Goal: Information Seeking & Learning: Learn about a topic

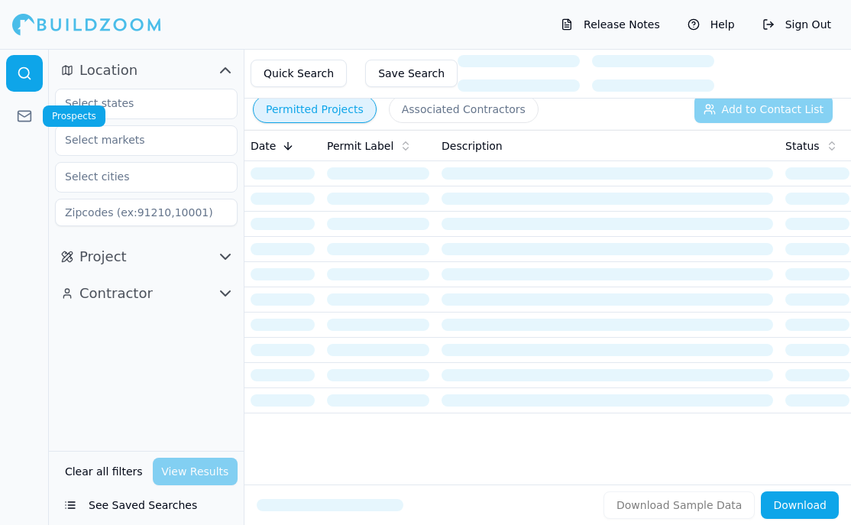
click at [19, 117] on icon at bounding box center [24, 116] width 15 height 15
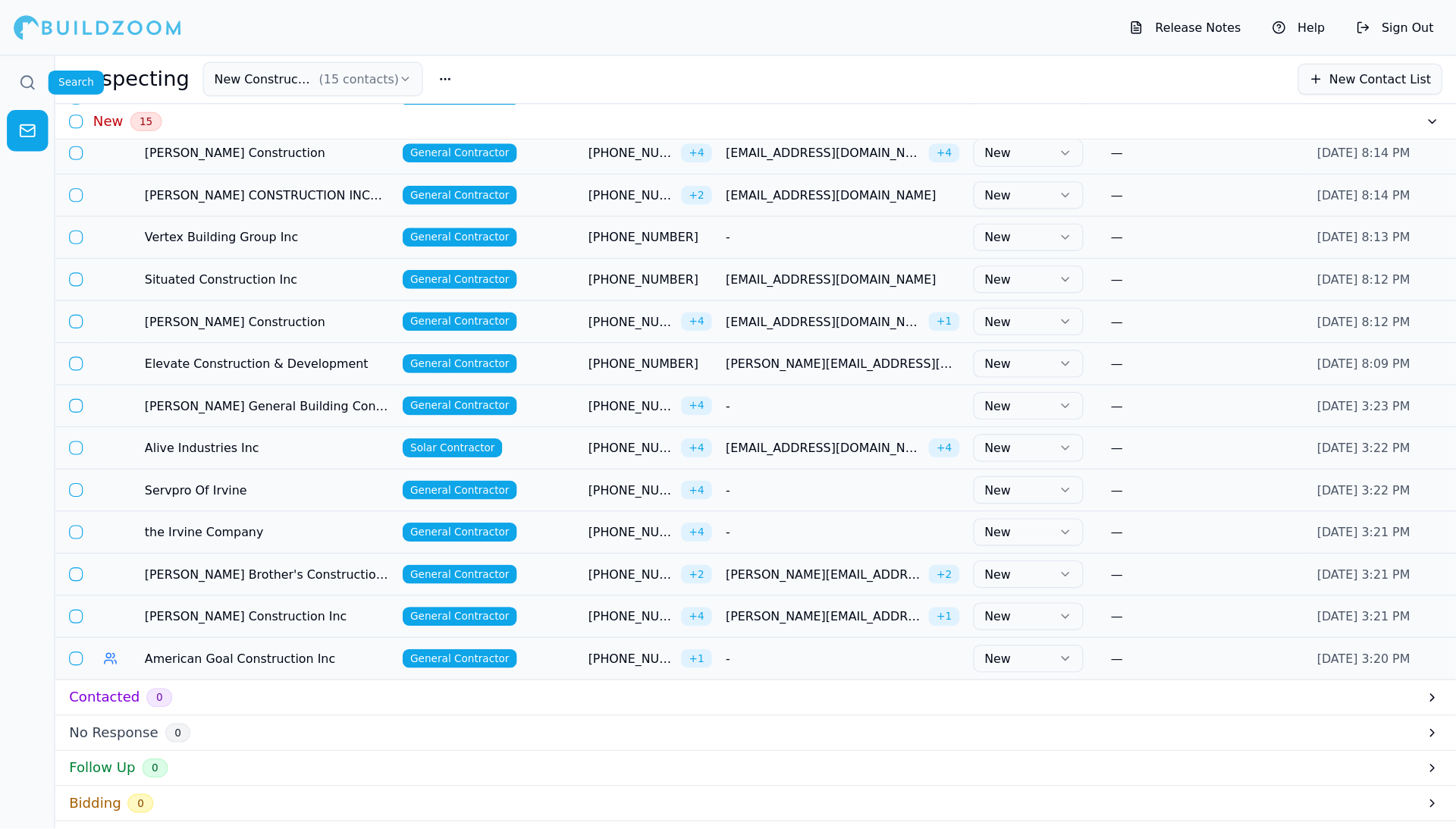
scroll to position [111, 0]
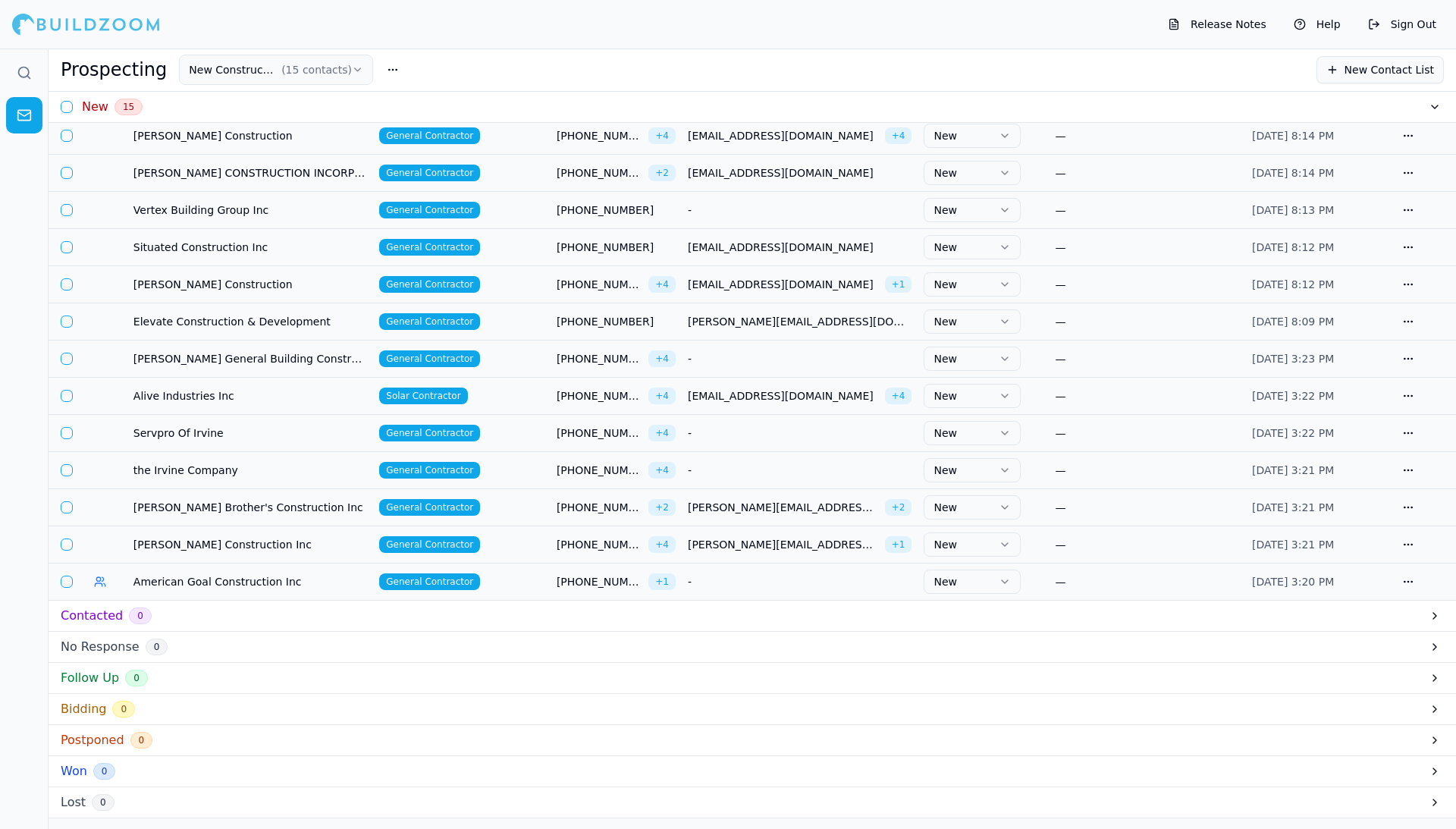
click at [352, 68] on icon "button" at bounding box center [357, 69] width 11 height 12
click at [385, 75] on button "button" at bounding box center [393, 70] width 28 height 28
click at [350, 75] on button "New Construction ( 15 contacts )" at bounding box center [276, 69] width 195 height 31
click at [350, 75] on html "Release Notes Help Sign Out Prospecting New Construction ( 15 contacts ) New Co…" at bounding box center [728, 414] width 1456 height 829
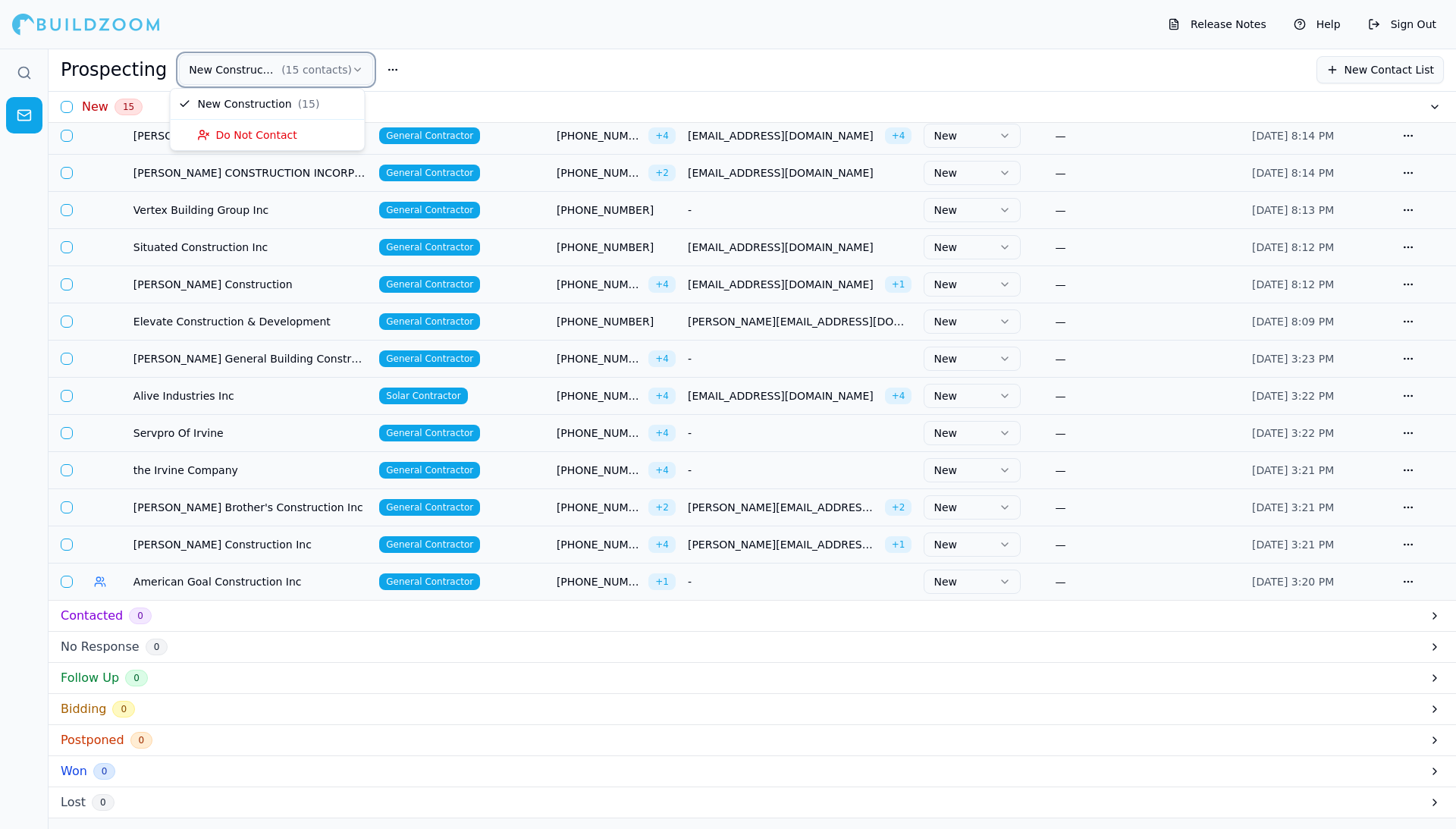
click at [484, 71] on div "Prospecting New Construction ( 15 contacts ) New Contact List" at bounding box center [752, 69] width 1384 height 31
click at [250, 70] on button "New Construction ( 15 contacts )" at bounding box center [276, 69] width 195 height 31
click at [381, 71] on button "button" at bounding box center [393, 70] width 28 height 28
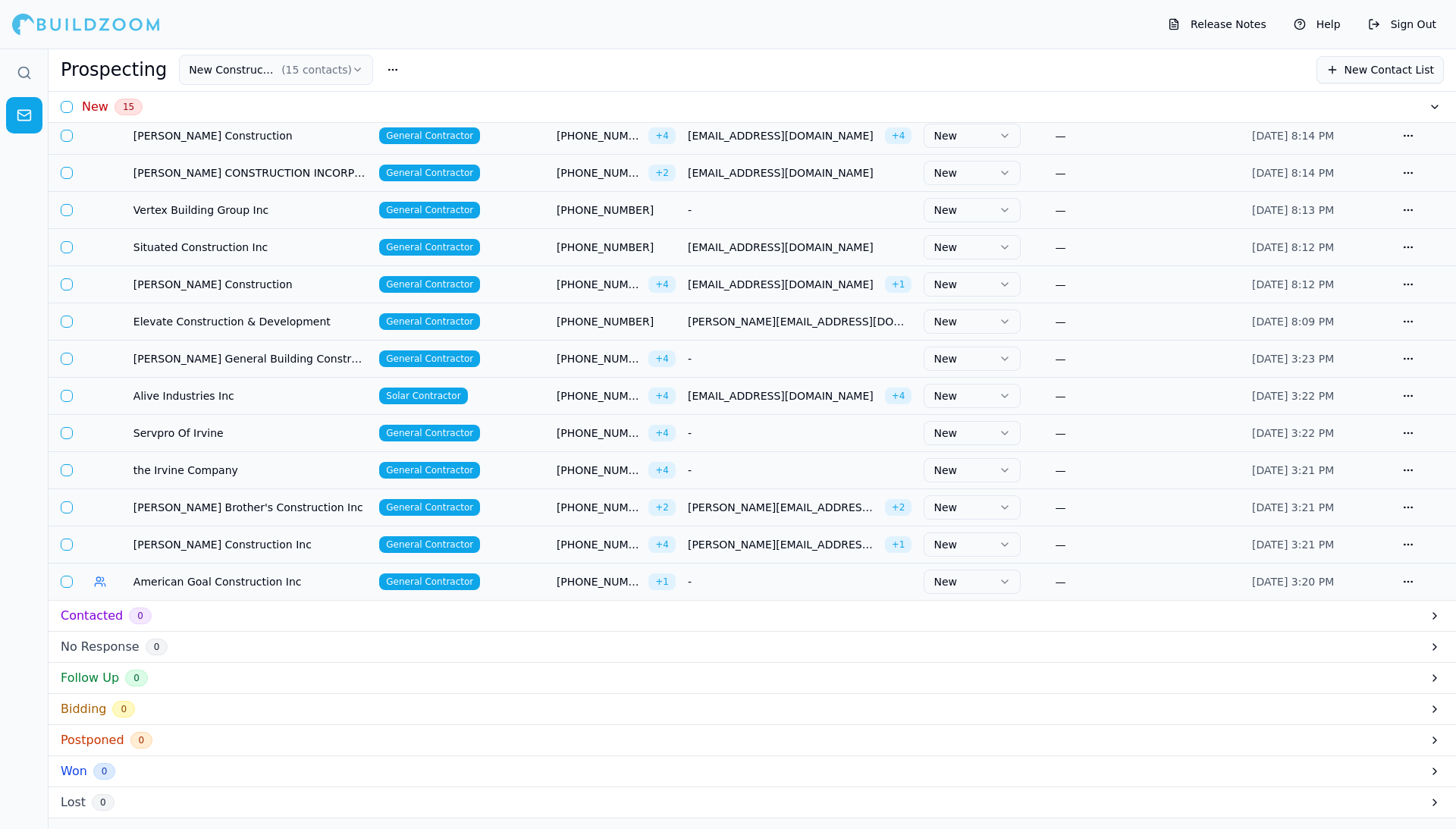
click at [338, 75] on button "New Construction ( 15 contacts )" at bounding box center [276, 69] width 195 height 31
click at [355, 75] on button "New Construction ( 15 contacts )" at bounding box center [276, 69] width 195 height 31
click at [29, 74] on icon at bounding box center [24, 72] width 15 height 15
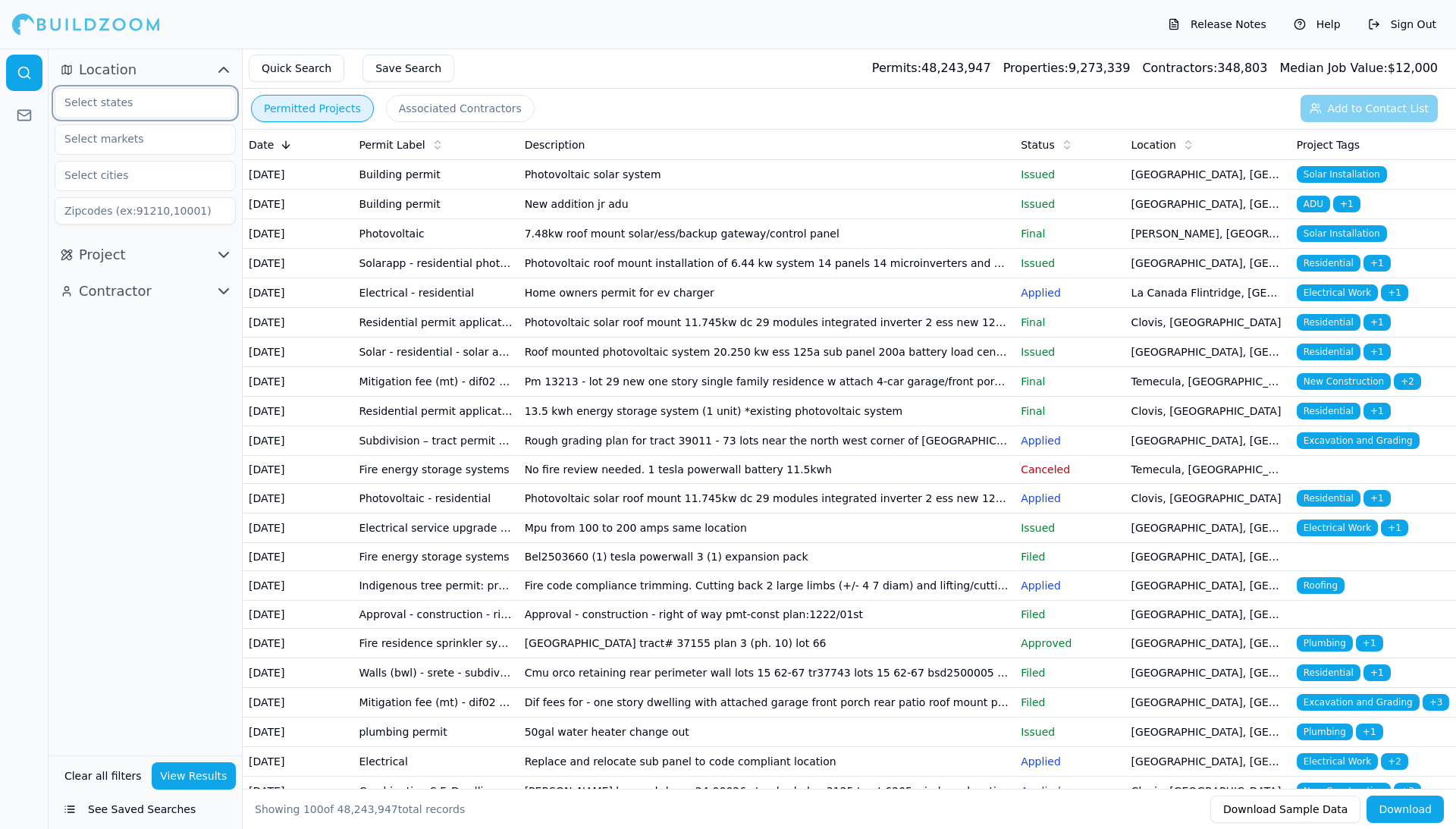
click at [174, 95] on input "text" at bounding box center [136, 102] width 161 height 28
click at [92, 137] on div "[US_STATE]" at bounding box center [145, 137] width 174 height 24
click at [111, 146] on input "text" at bounding box center [136, 139] width 161 height 28
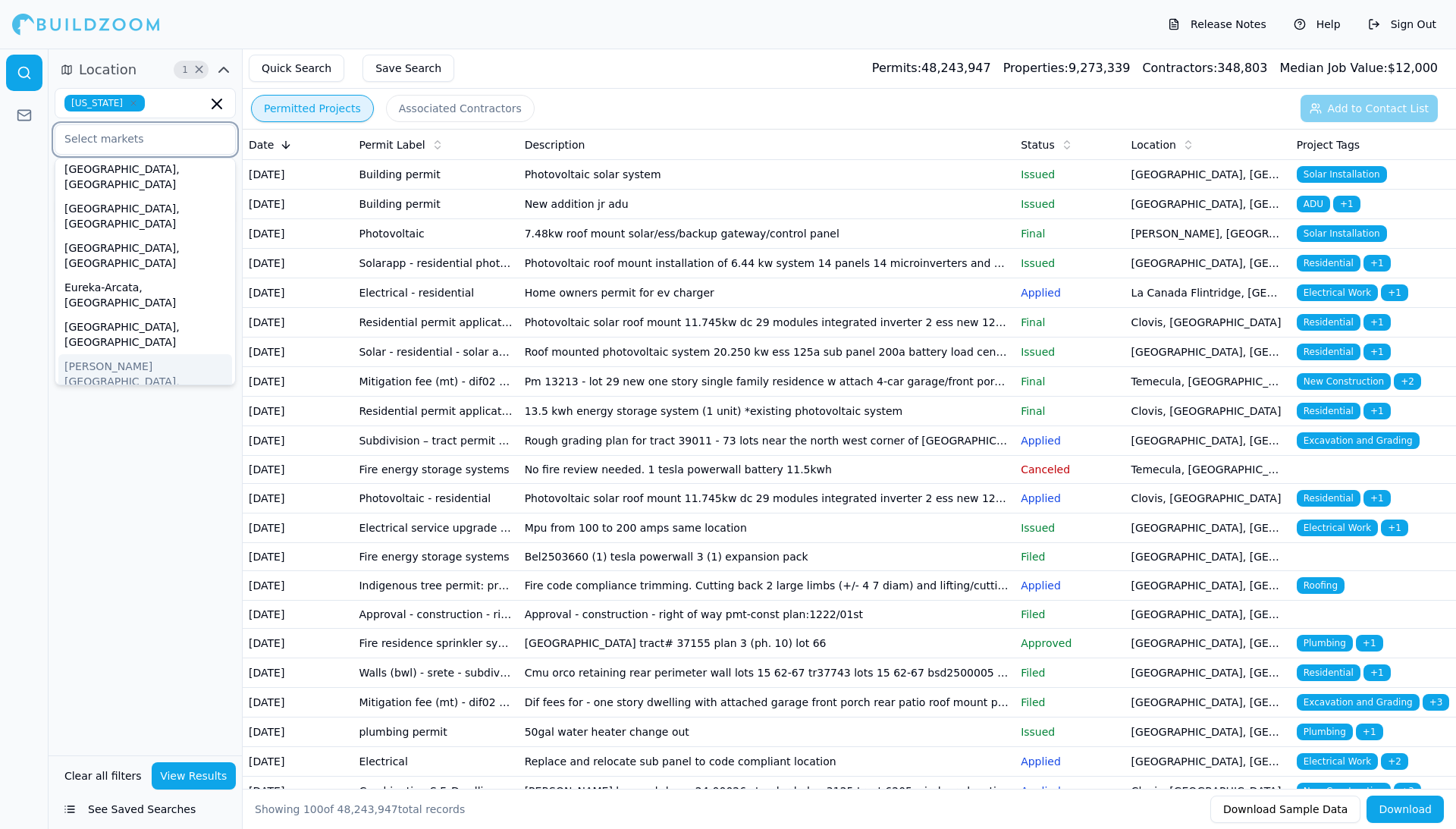
scroll to position [85, 0]
click at [140, 407] on div "[GEOGRAPHIC_DATA]-[GEOGRAPHIC_DATA]-[GEOGRAPHIC_DATA], [GEOGRAPHIC_DATA]" at bounding box center [145, 442] width 174 height 69
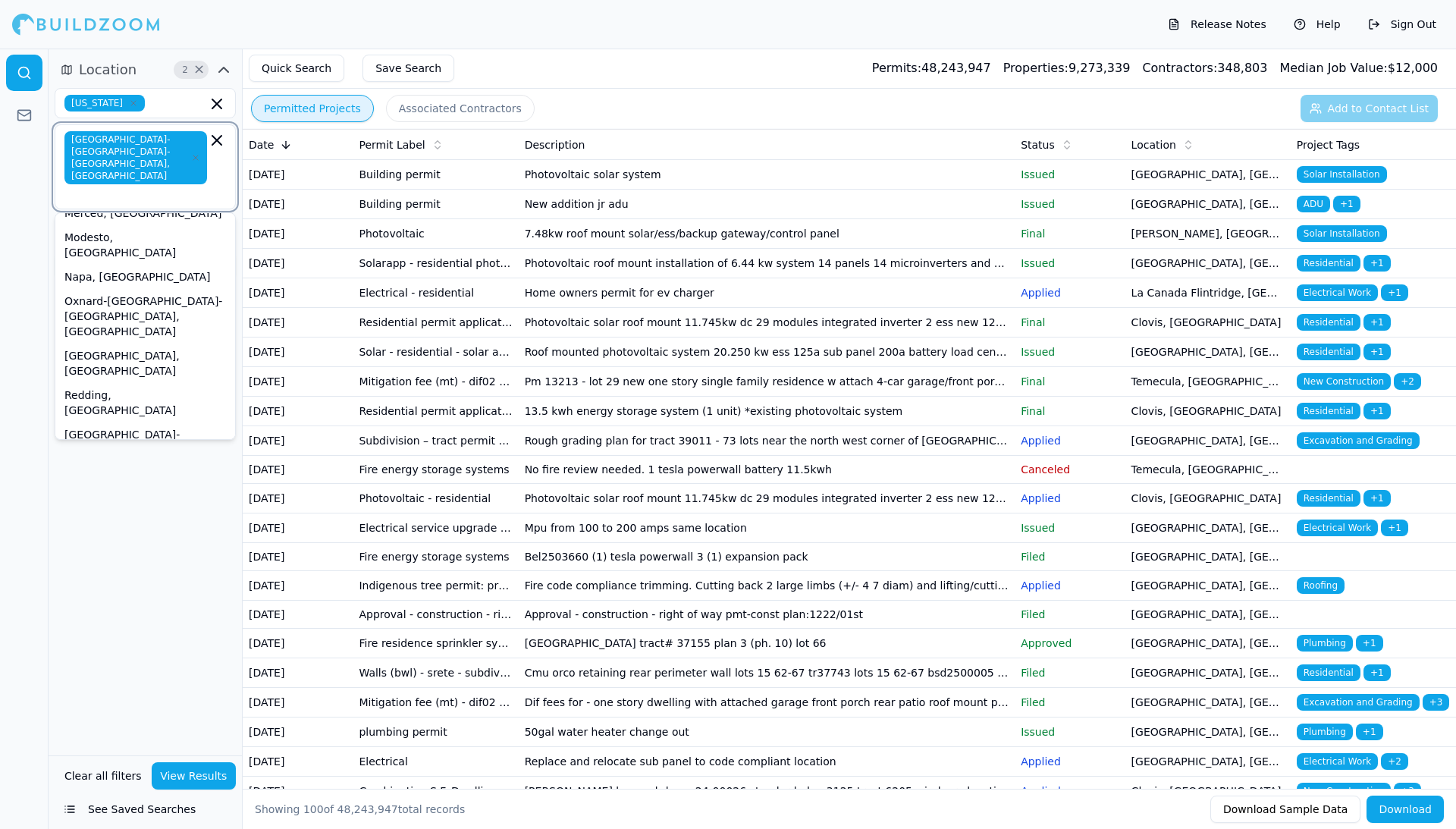
scroll to position [371, 0]
click at [180, 422] on div "[GEOGRAPHIC_DATA]-[GEOGRAPHIC_DATA]-[GEOGRAPHIC_DATA], [GEOGRAPHIC_DATA]" at bounding box center [145, 457] width 174 height 69
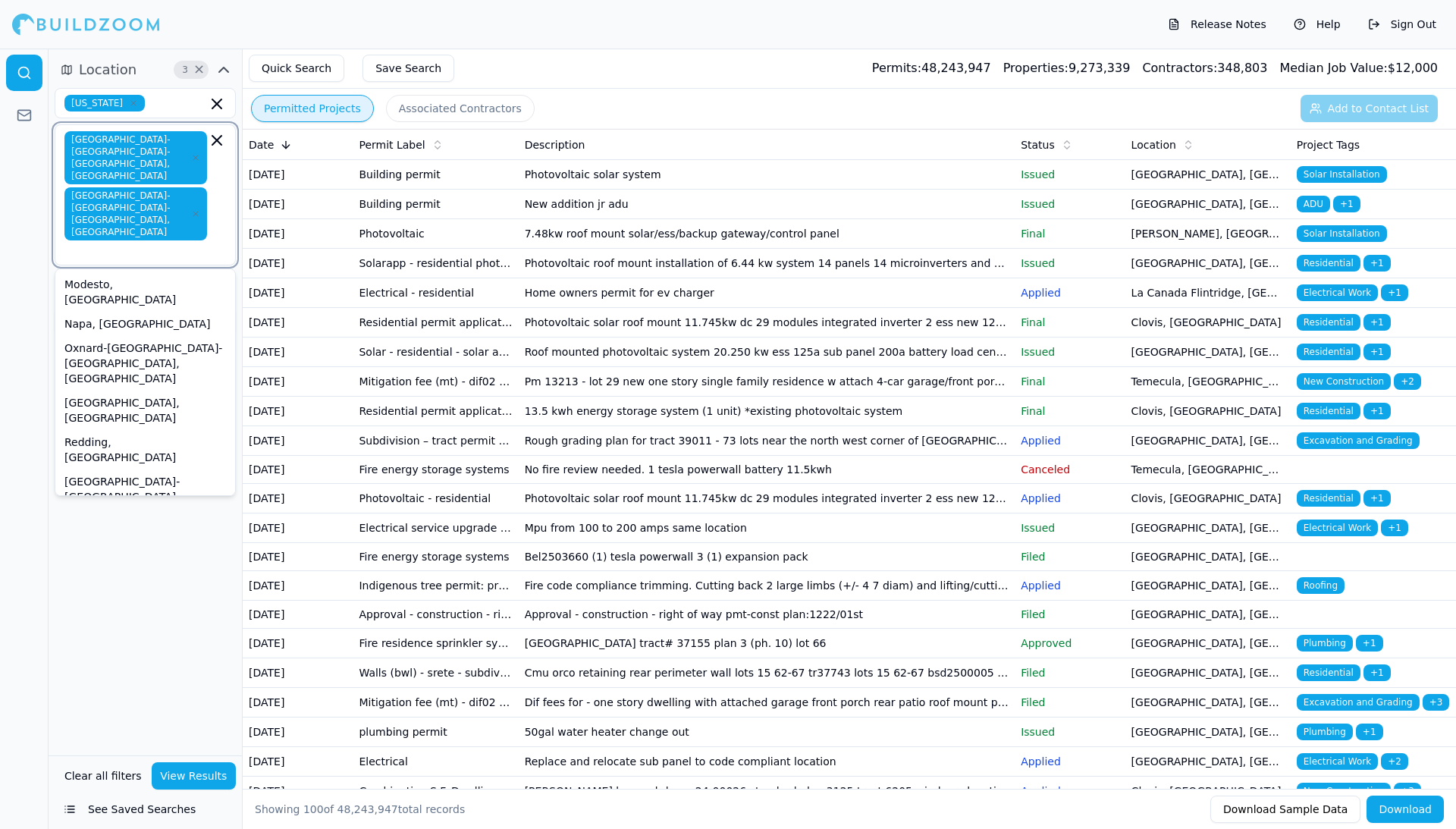
scroll to position [382, 0]
click at [156, 520] on div "[GEOGRAPHIC_DATA]-[GEOGRAPHIC_DATA]-[GEOGRAPHIC_DATA], [GEOGRAPHIC_DATA]" at bounding box center [145, 611] width 174 height 69
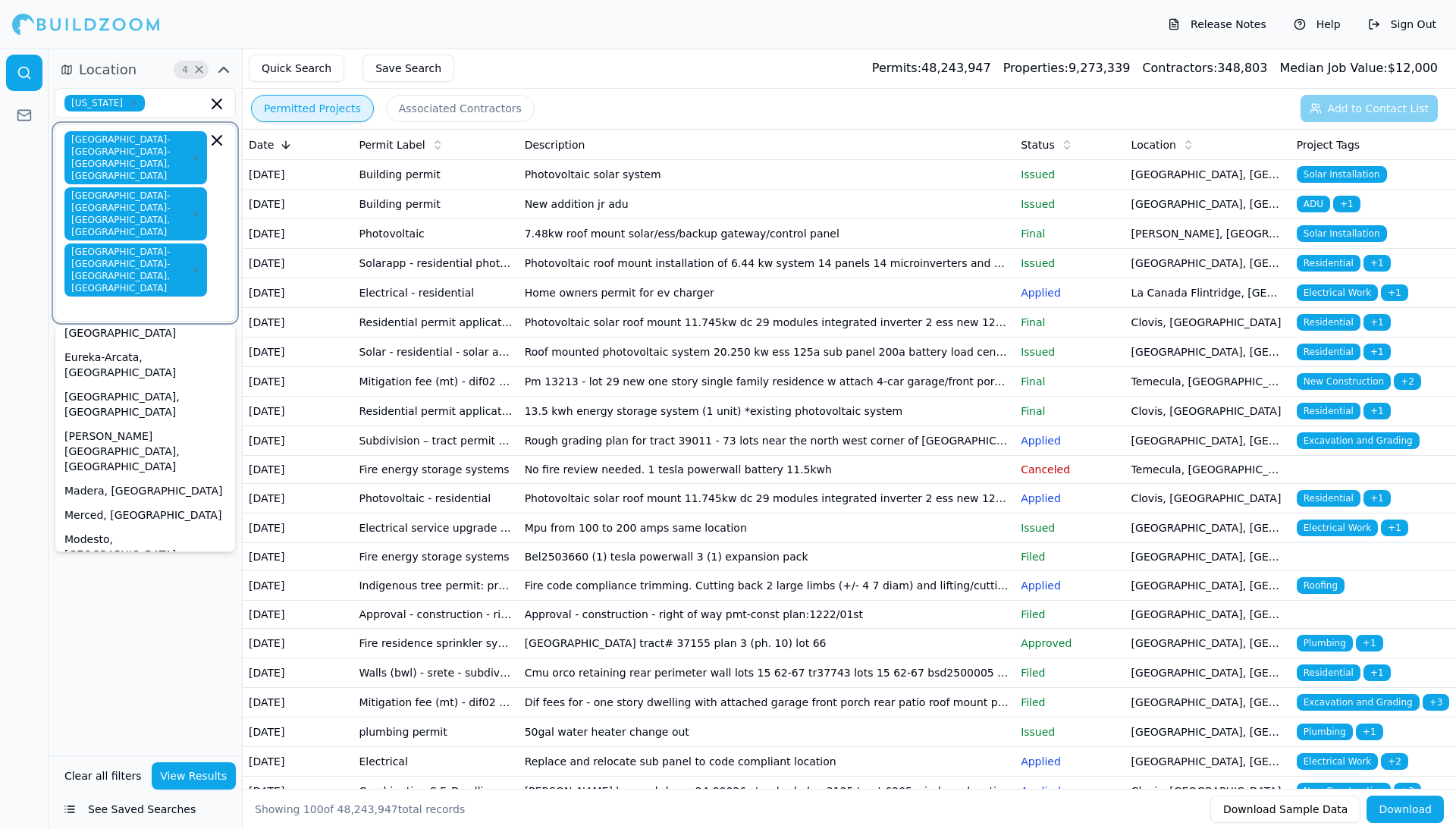
scroll to position [176, 0]
click at [156, 520] on div "Oxnard-[GEOGRAPHIC_DATA]-[GEOGRAPHIC_DATA], [GEOGRAPHIC_DATA]" at bounding box center [145, 622] width 174 height 55
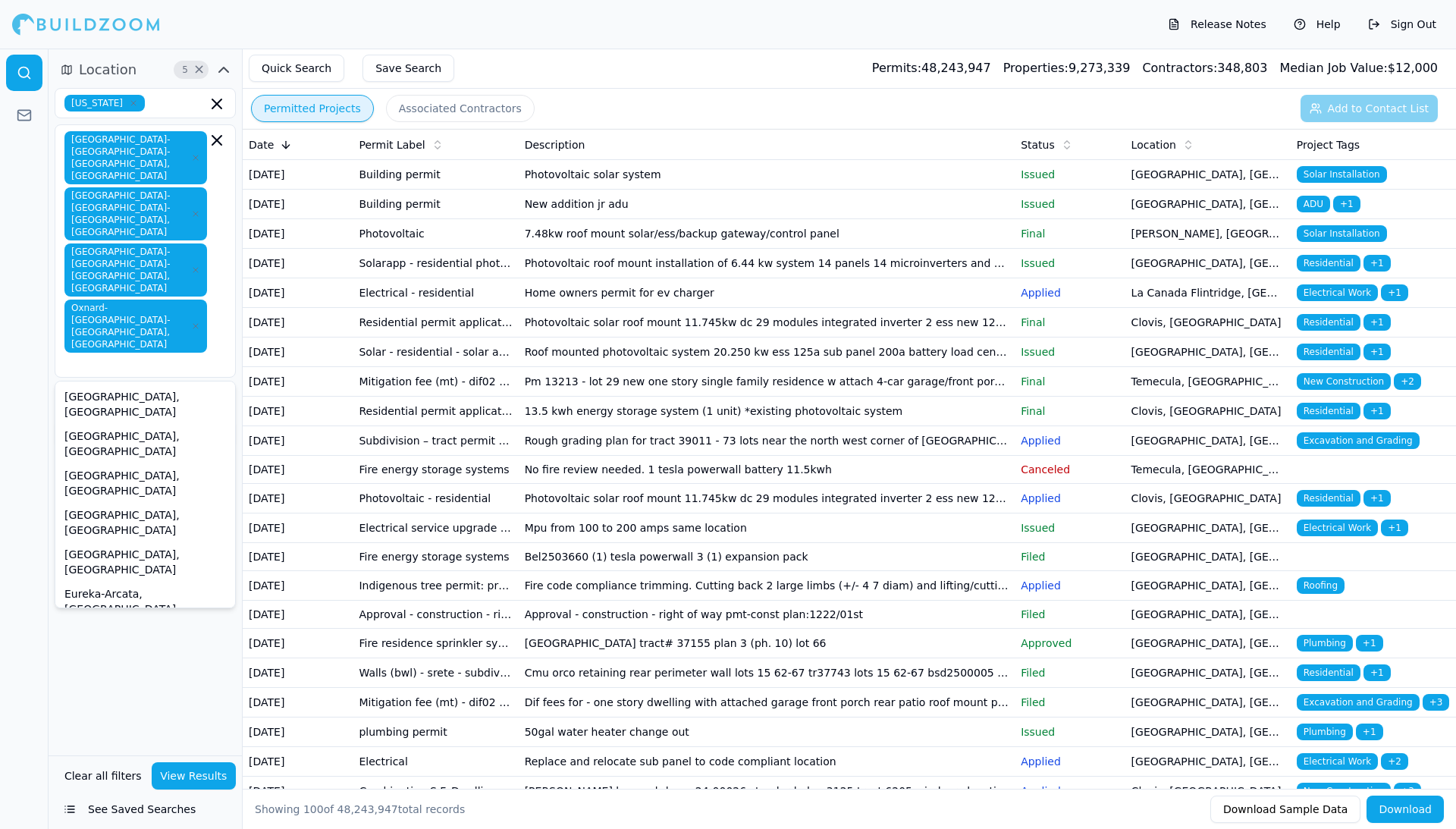
click at [112, 520] on div "Location 5 × [US_STATE] [GEOGRAPHIC_DATA]-[GEOGRAPHIC_DATA]-[GEOGRAPHIC_DATA], …" at bounding box center [145, 402] width 194 height 707
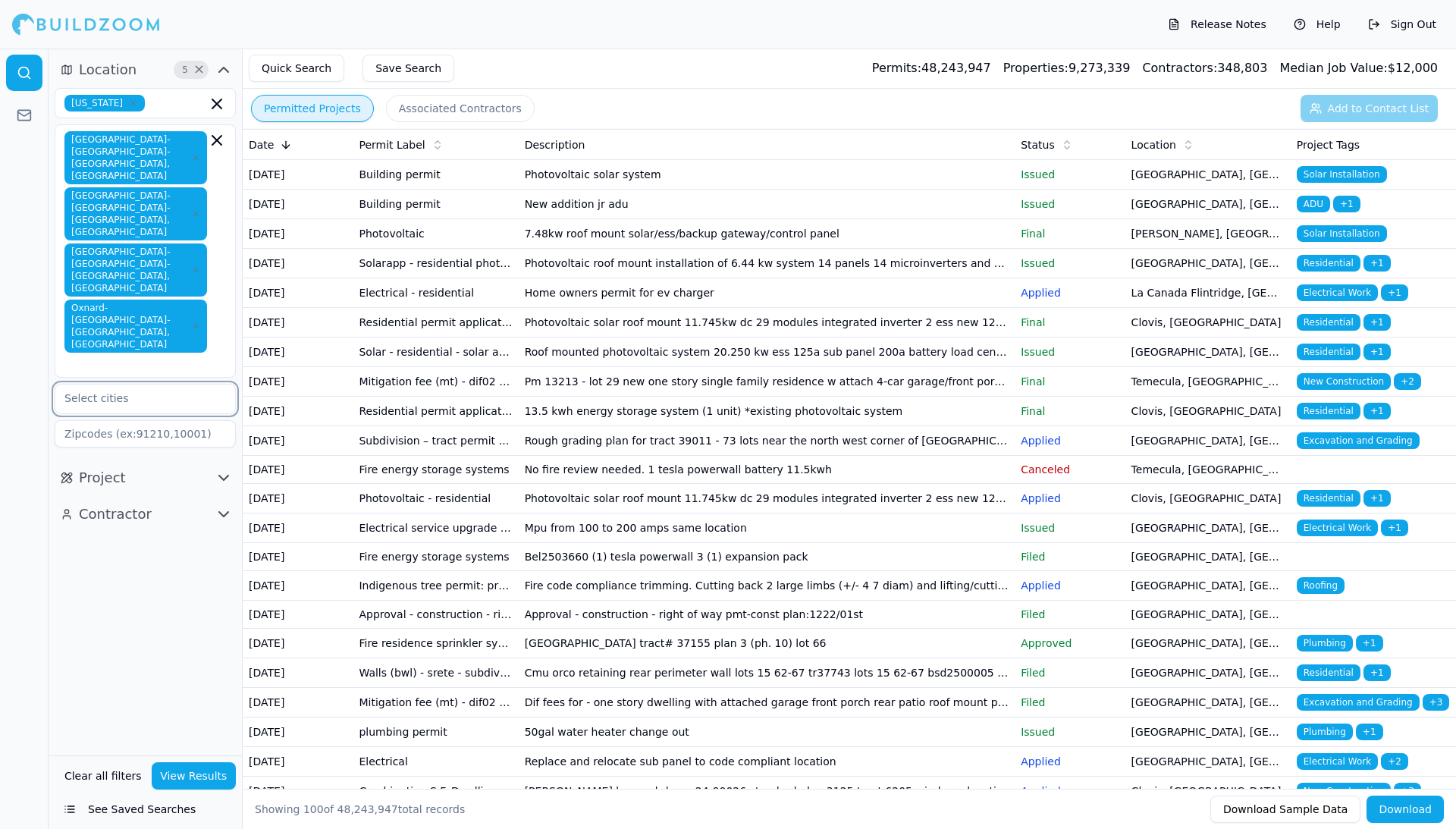
click at [114, 384] on input "text" at bounding box center [136, 398] width 161 height 28
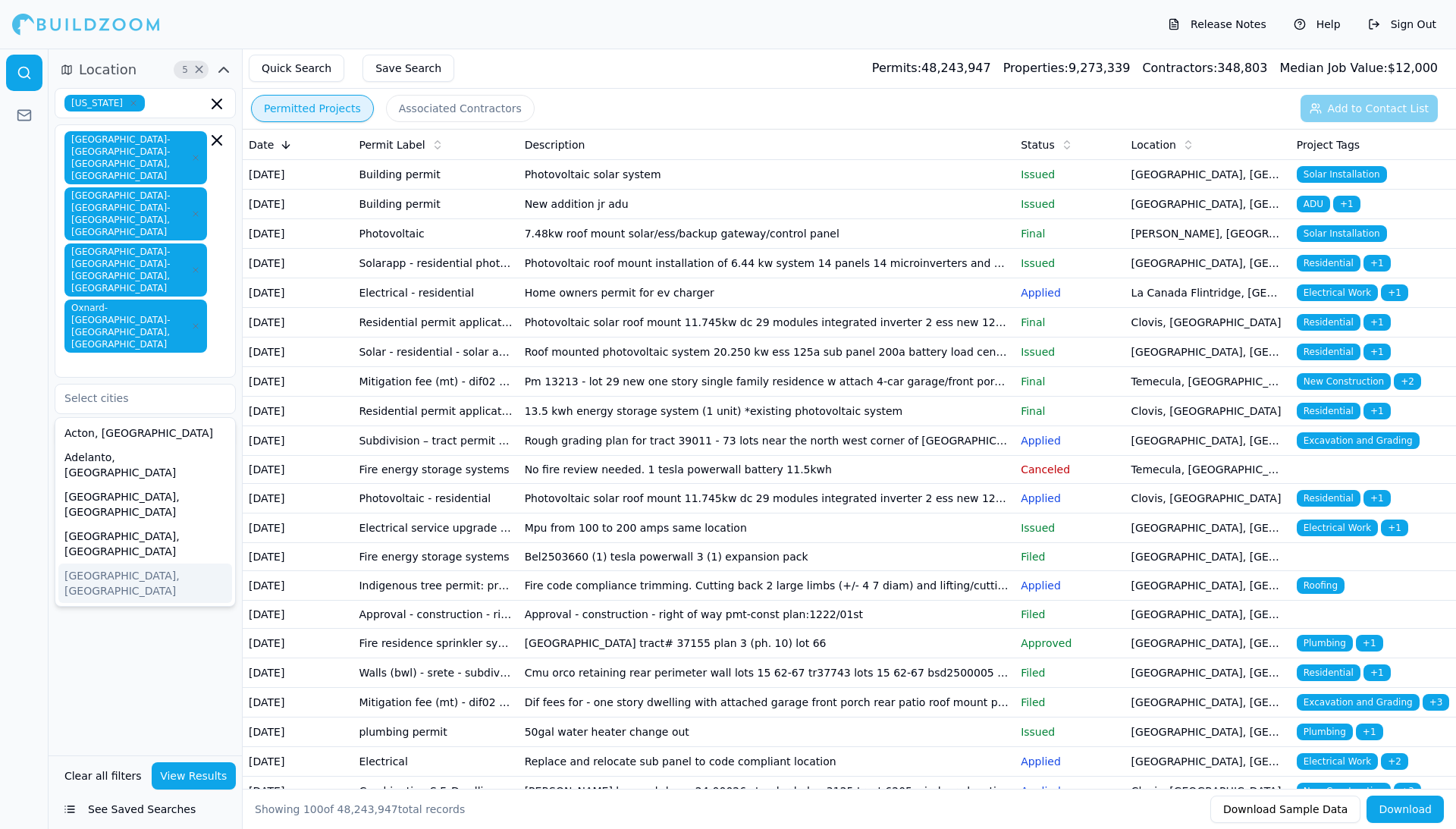
click at [150, 520] on div "Location 5 × [US_STATE] [GEOGRAPHIC_DATA]-[GEOGRAPHIC_DATA]-[GEOGRAPHIC_DATA], …" at bounding box center [145, 402] width 194 height 707
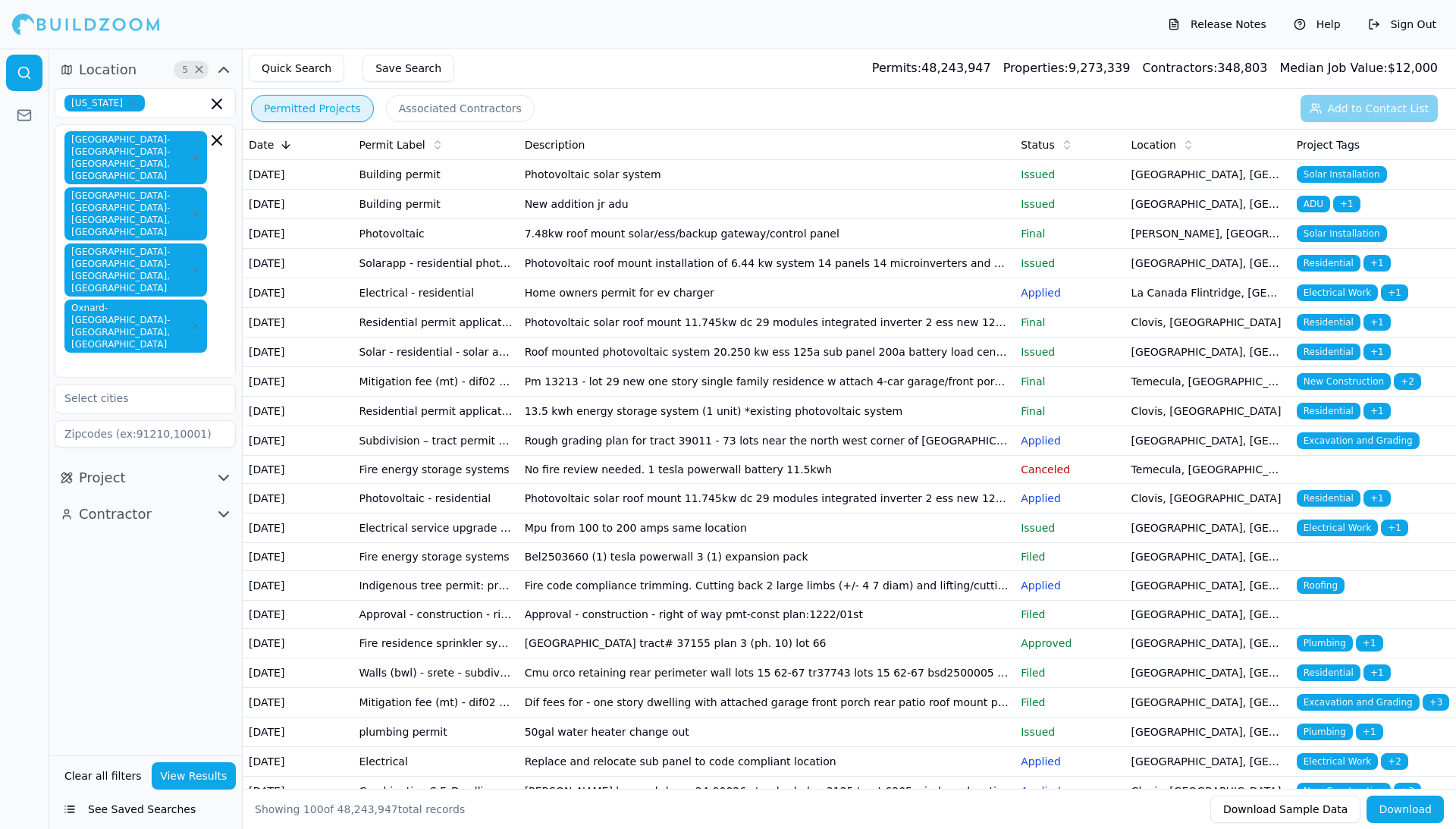
click at [213, 505] on span "button" at bounding box center [220, 514] width 18 height 18
click at [181, 520] on input "text" at bounding box center [136, 547] width 161 height 28
click at [106, 520] on div "Electrician" at bounding box center [145, 606] width 174 height 24
click at [25, 503] on div at bounding box center [24, 439] width 49 height 780
click at [190, 520] on button "View Results" at bounding box center [195, 776] width 85 height 28
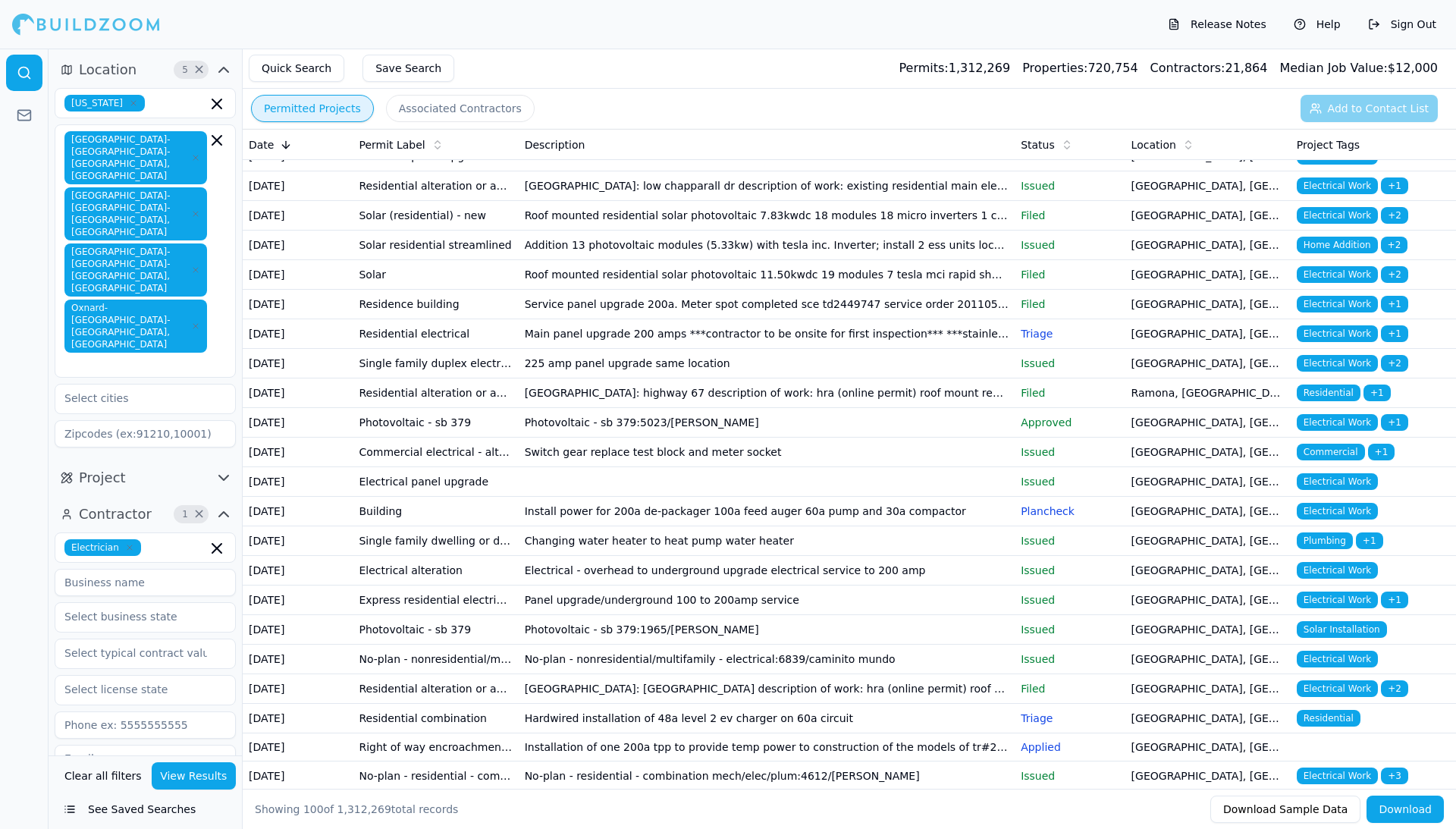
scroll to position [466, 0]
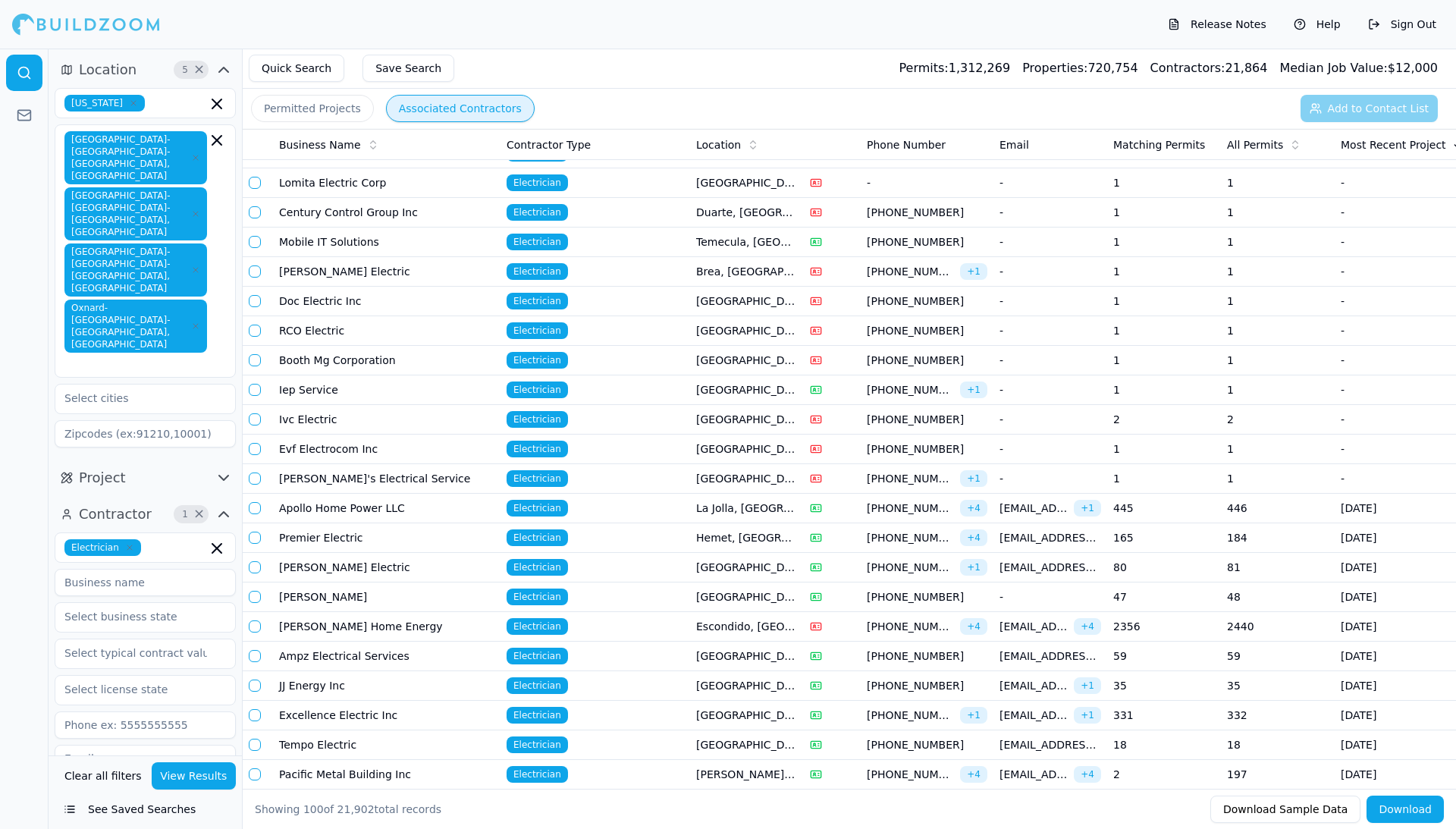
click at [480, 108] on button "Associated Contractors" at bounding box center [461, 109] width 149 height 28
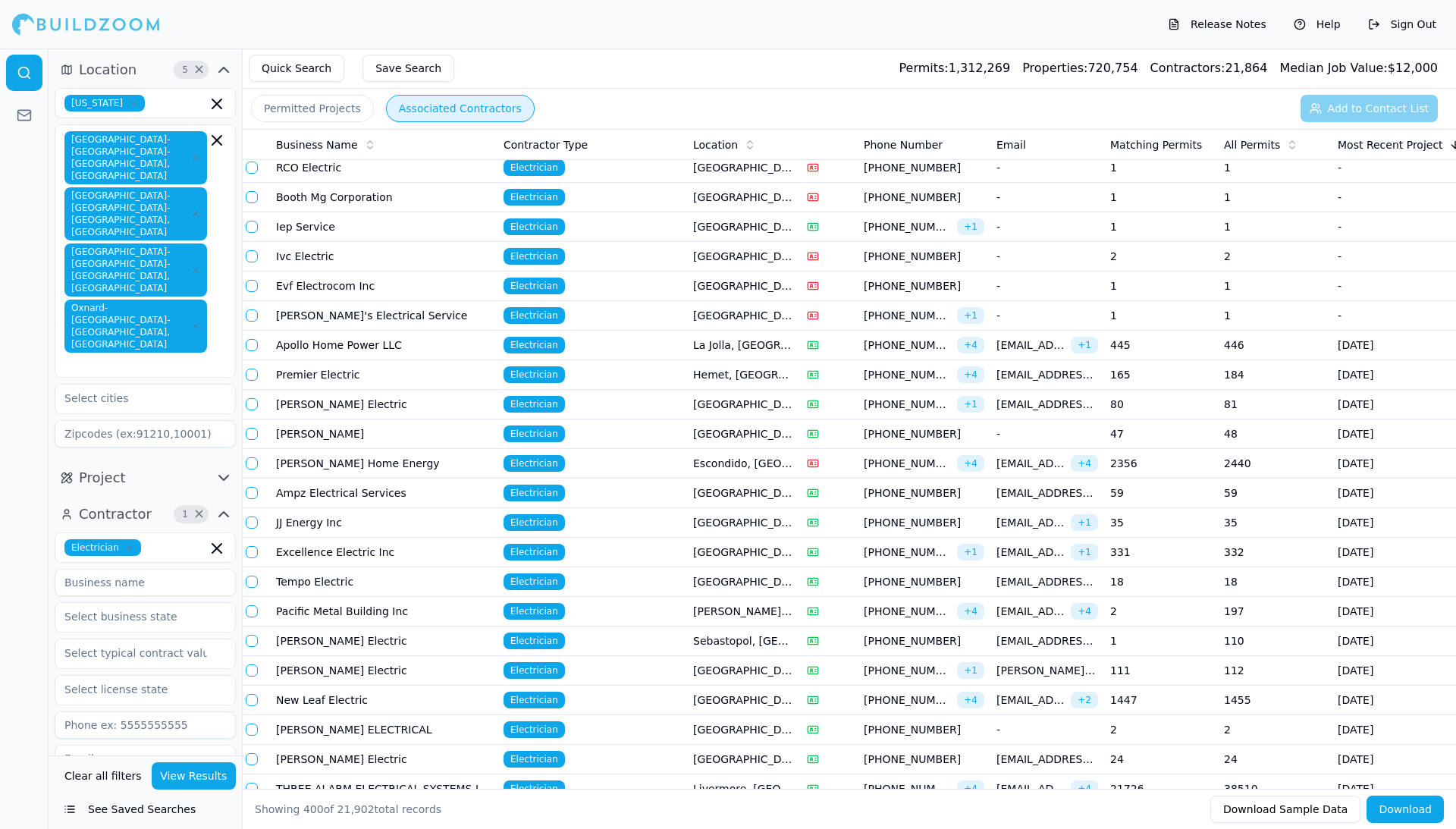
scroll to position [638, 0]
